Goal: Information Seeking & Learning: Learn about a topic

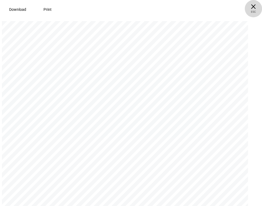
click at [255, 5] on span "× ESC" at bounding box center [253, 8] width 17 height 17
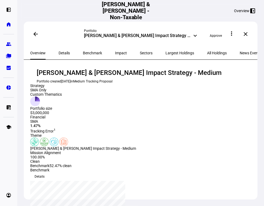
click at [195, 35] on mat-icon "keyboard_arrow_down" at bounding box center [195, 35] width 6 height 6
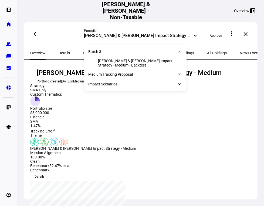
click at [103, 51] on div "Batch 3 keyboard_arrow_down" at bounding box center [135, 52] width 103 height 10
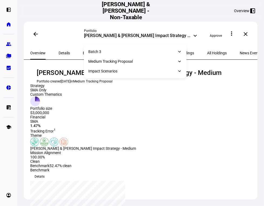
click at [104, 51] on div "Batch 3 keyboard_arrow_down" at bounding box center [135, 52] width 103 height 10
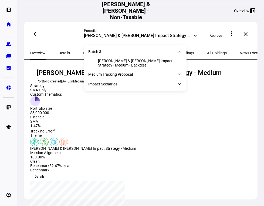
click at [109, 63] on div "[PERSON_NAME] & [PERSON_NAME] Impact Strategy - Medium - Backtest" at bounding box center [140, 63] width 84 height 9
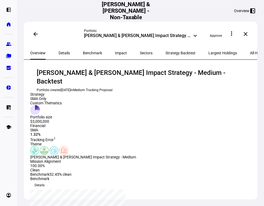
click at [250, 52] on span "All Holdings" at bounding box center [260, 53] width 20 height 4
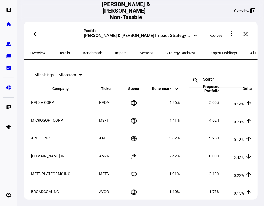
click at [82, 75] on div at bounding box center [80, 74] width 3 height 1
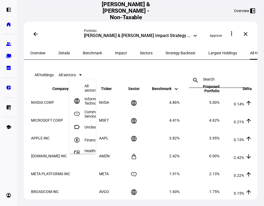
click at [93, 75] on div at bounding box center [132, 103] width 264 height 206
